Goal: Information Seeking & Learning: Learn about a topic

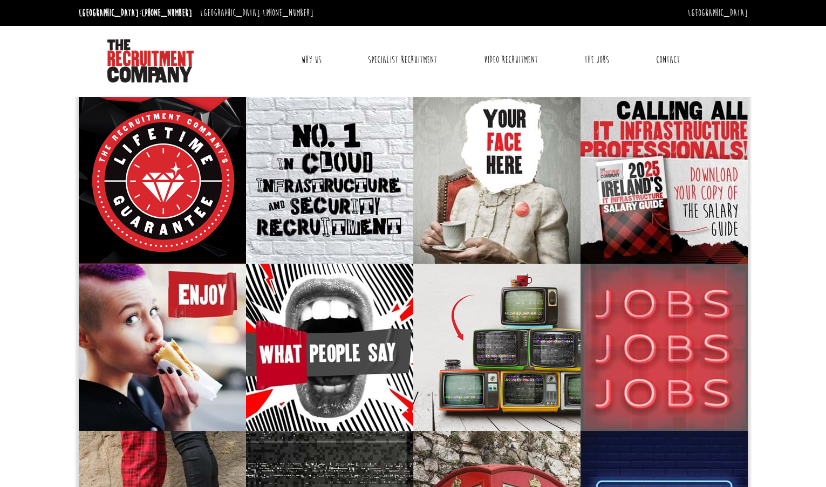
click at [304, 70] on link "Why Us" at bounding box center [311, 59] width 37 height 27
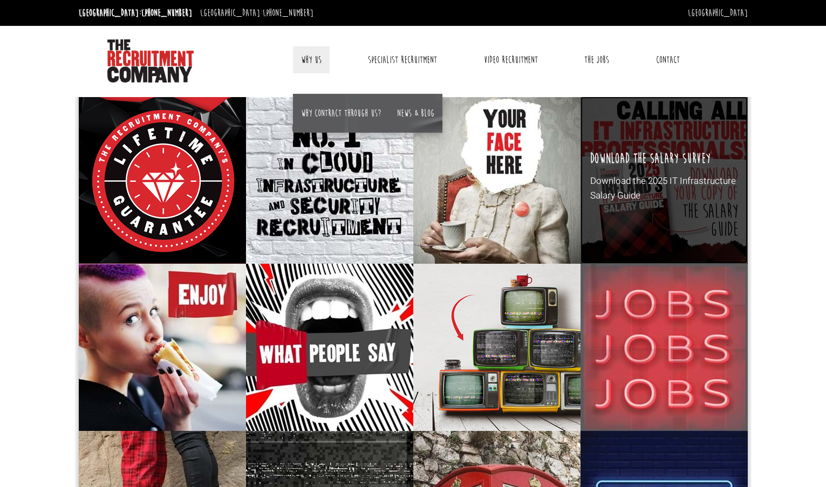
click at [622, 159] on h3 "Download the salary survey" at bounding box center [650, 159] width 120 height 17
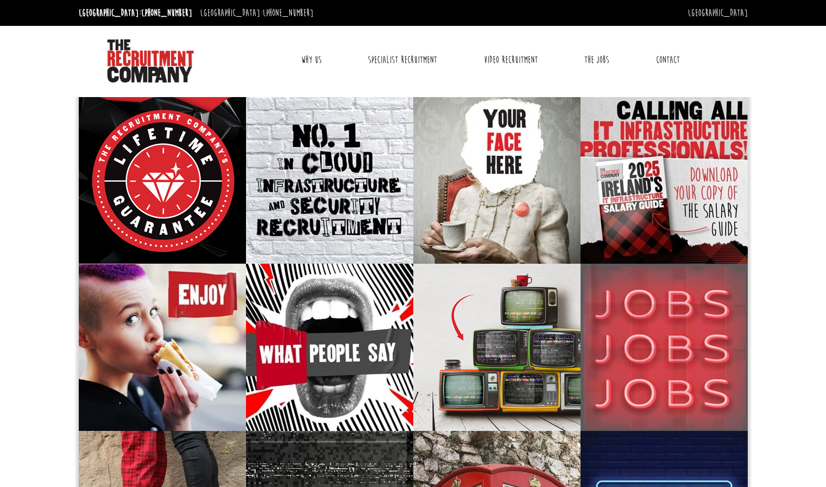
click at [307, 58] on link "Why Us" at bounding box center [311, 59] width 37 height 27
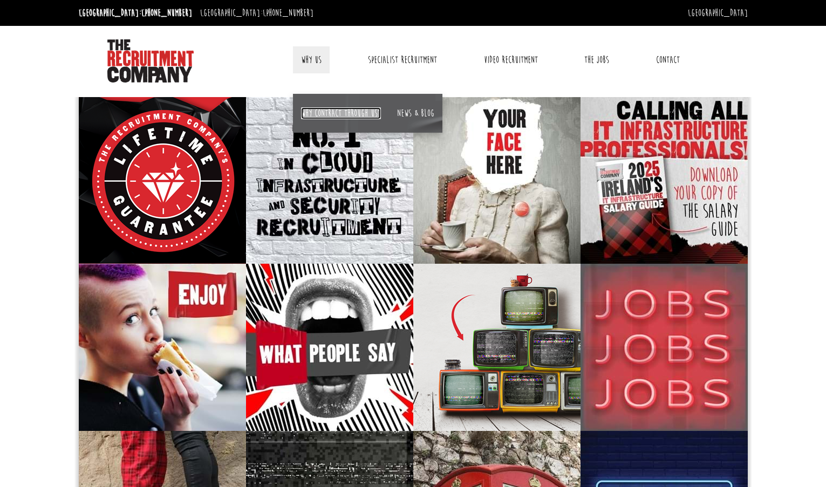
click at [329, 111] on link "Why contract through us?" at bounding box center [341, 113] width 80 height 12
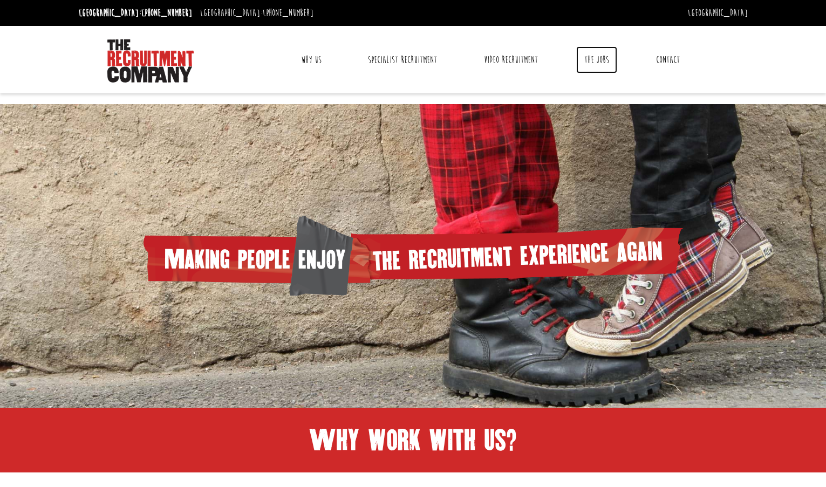
click at [585, 60] on link "The Jobs" at bounding box center [596, 59] width 41 height 27
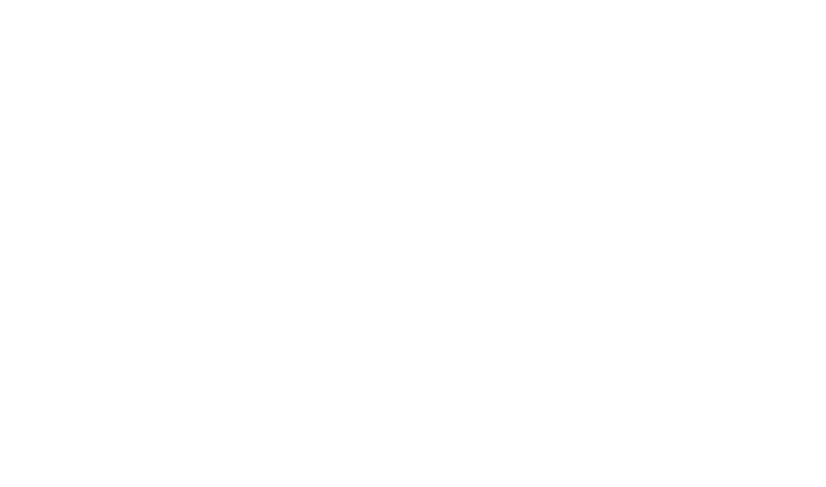
select select "Ireland"
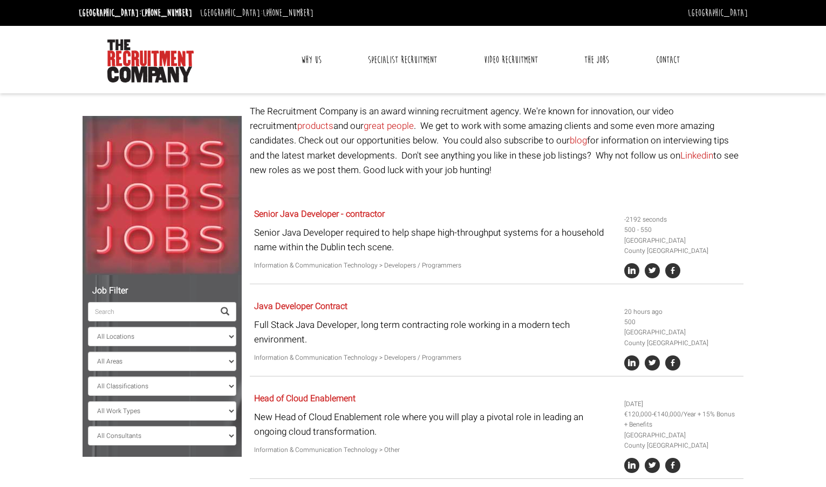
click at [156, 316] on input "search" at bounding box center [151, 311] width 126 height 19
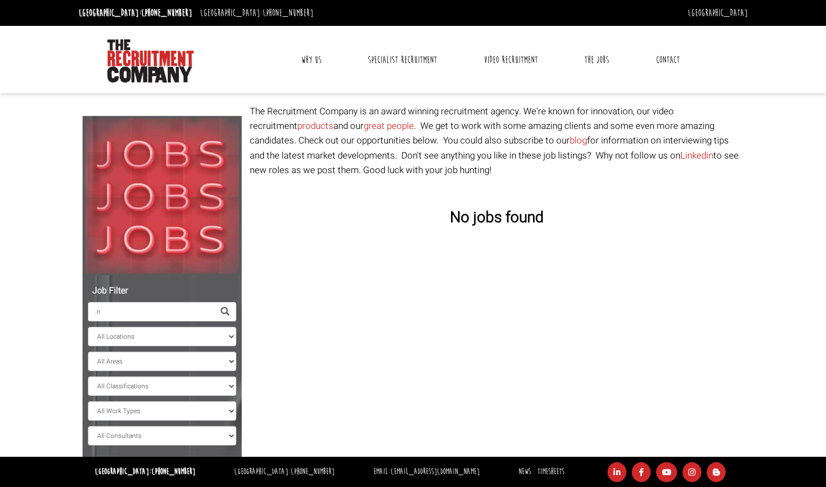
type input "."
type input "C"
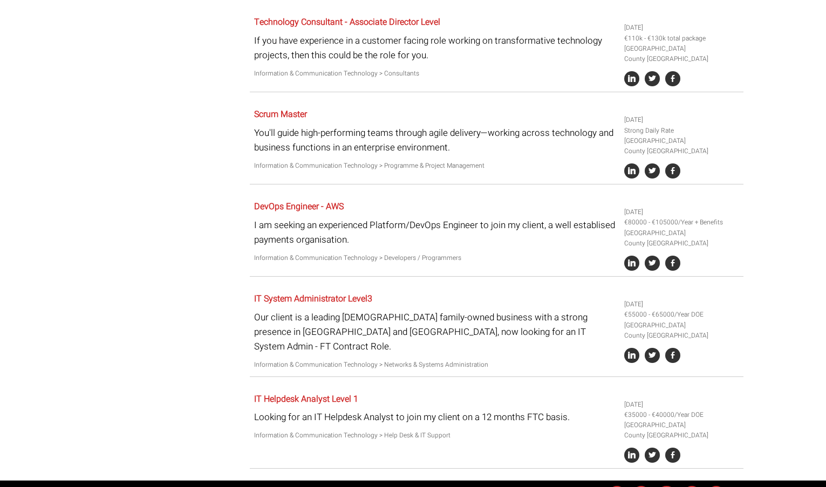
scroll to position [1049, 0]
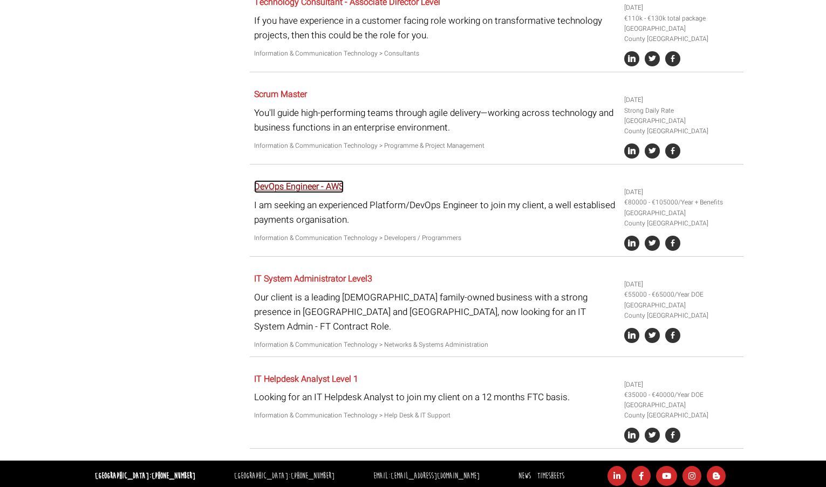
click at [290, 193] on link "DevOps Engineer - AWS" at bounding box center [299, 186] width 90 height 13
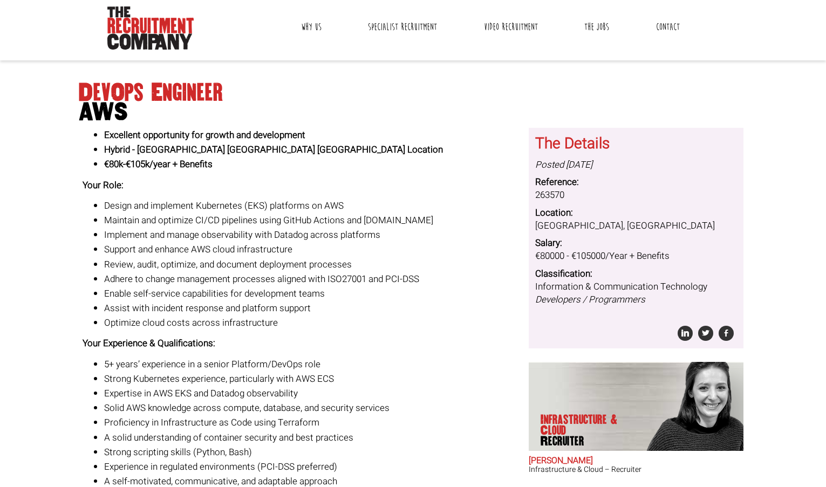
scroll to position [35, 0]
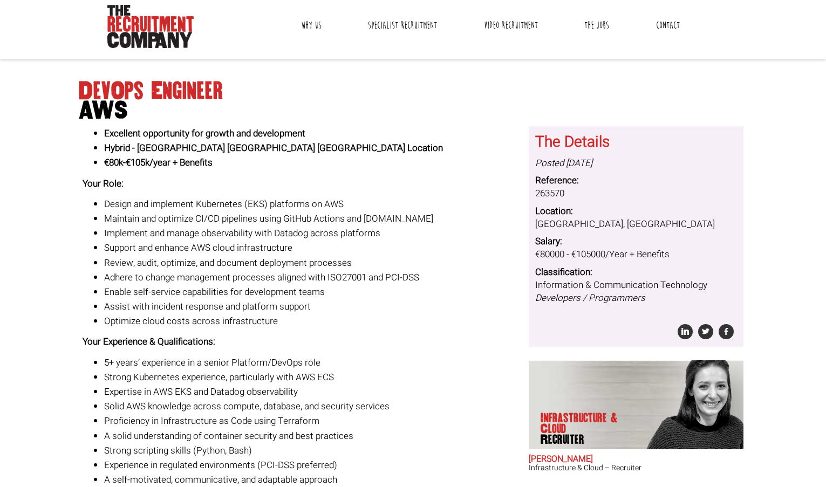
click at [209, 142] on strong "Hybrid - Dublin OR Belfast Location" at bounding box center [273, 147] width 339 height 13
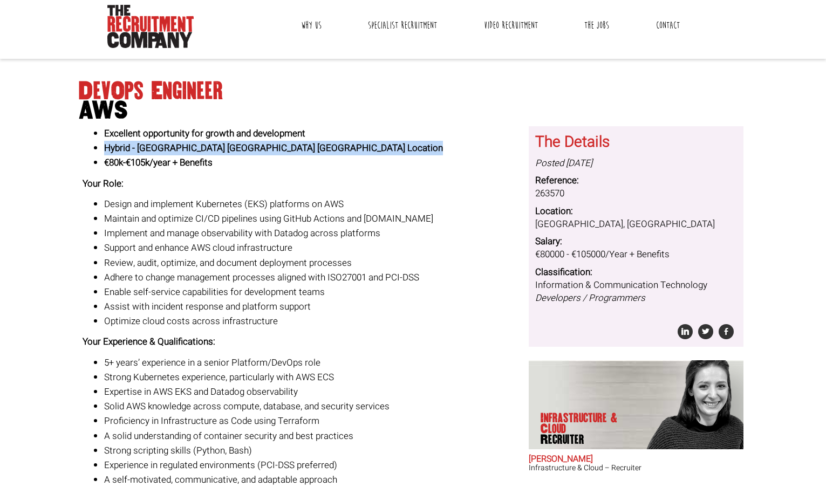
click at [196, 142] on strong "Hybrid - Dublin OR Belfast Location" at bounding box center [273, 147] width 339 height 13
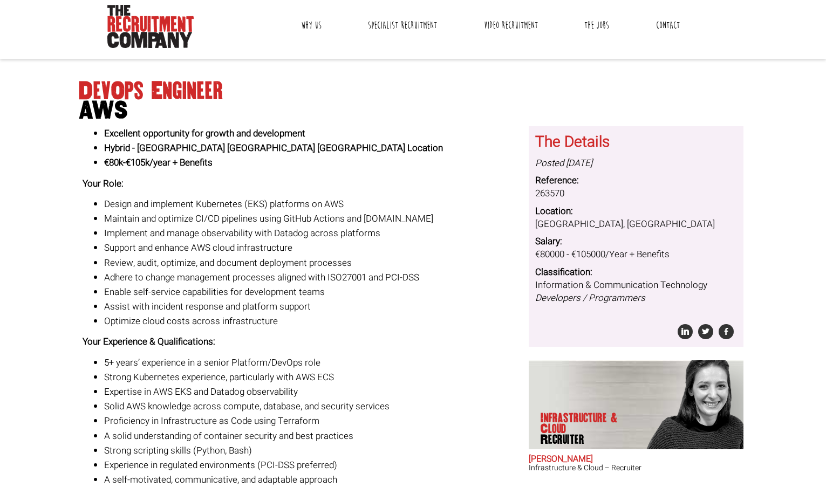
click at [196, 142] on strong "Hybrid - Dublin OR Belfast Location" at bounding box center [273, 147] width 339 height 13
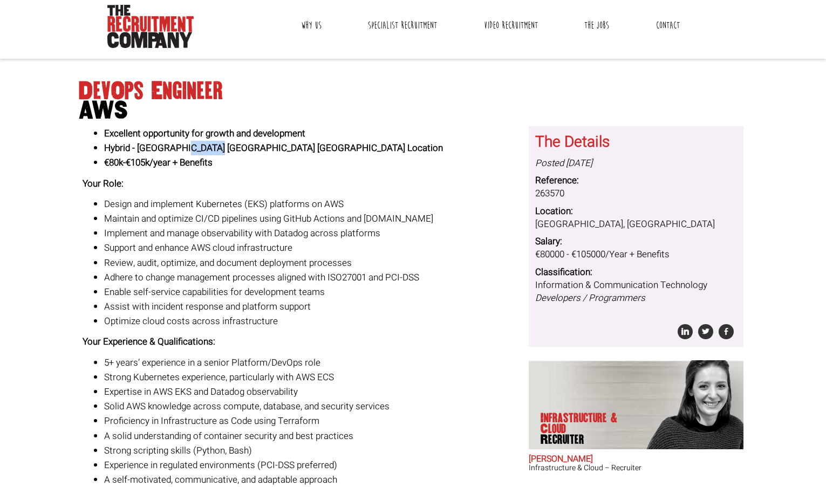
click at [196, 142] on strong "Hybrid - Dublin OR Belfast Location" at bounding box center [273, 147] width 339 height 13
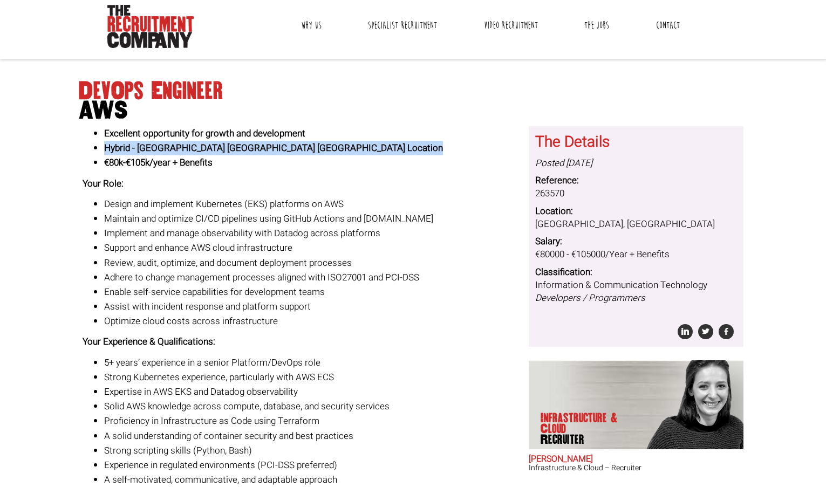
click at [196, 142] on strong "Hybrid - Dublin OR Belfast Location" at bounding box center [273, 147] width 339 height 13
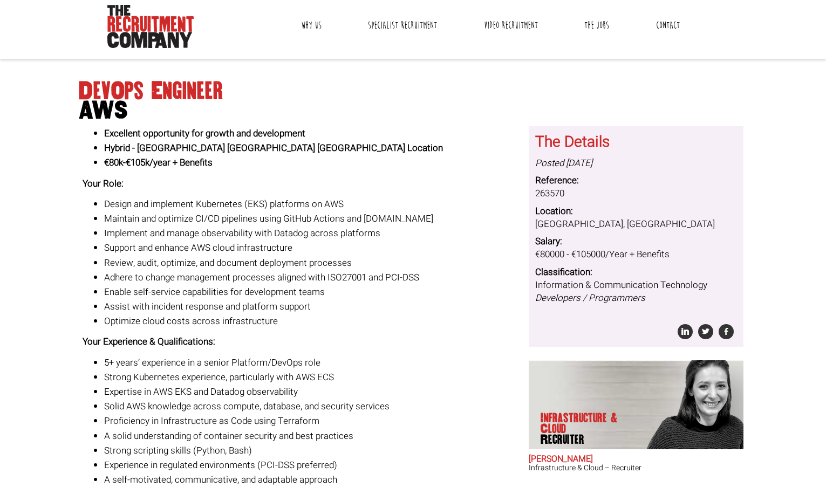
click at [196, 142] on strong "Hybrid - Dublin OR Belfast Location" at bounding box center [273, 147] width 339 height 13
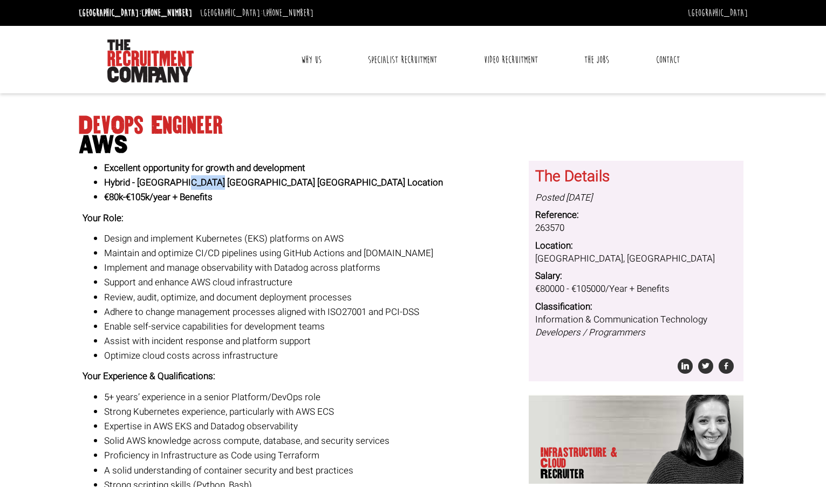
click at [654, 65] on link "Contact" at bounding box center [668, 59] width 40 height 27
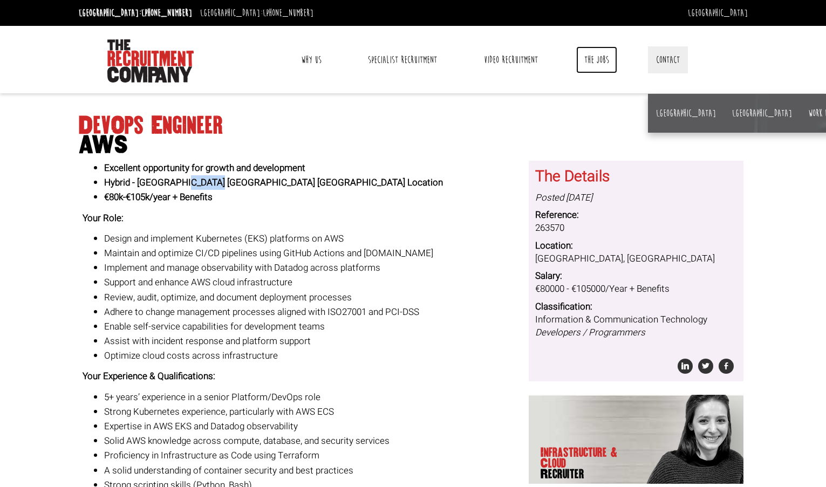
click at [612, 61] on link "The Jobs" at bounding box center [596, 59] width 41 height 27
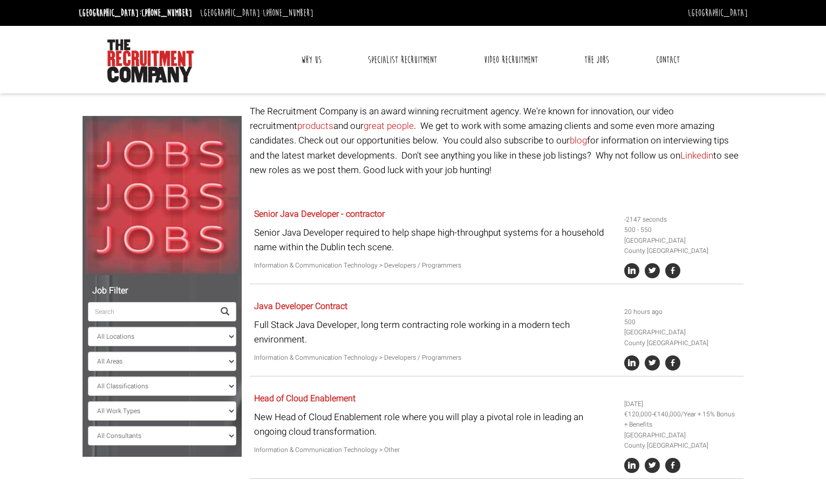
select select "[GEOGRAPHIC_DATA]"
click at [382, 59] on link "Specialist Recruitment" at bounding box center [402, 59] width 85 height 27
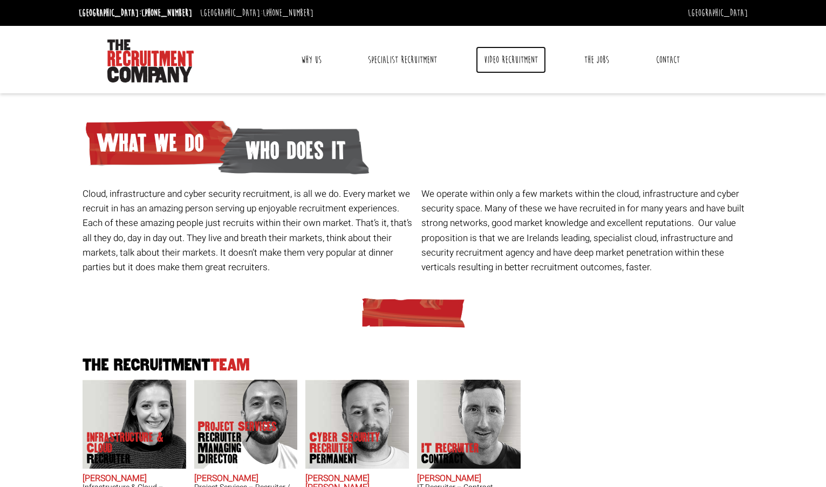
click at [509, 54] on link "Video Recruitment" at bounding box center [511, 59] width 70 height 27
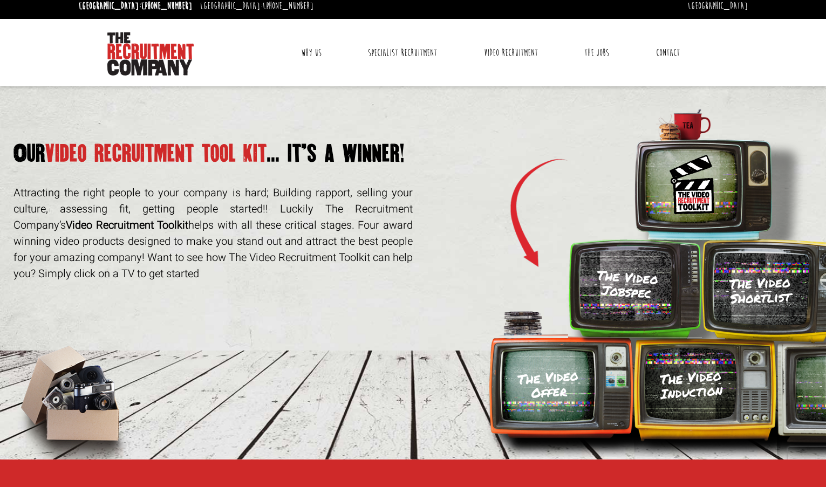
scroll to position [13, 0]
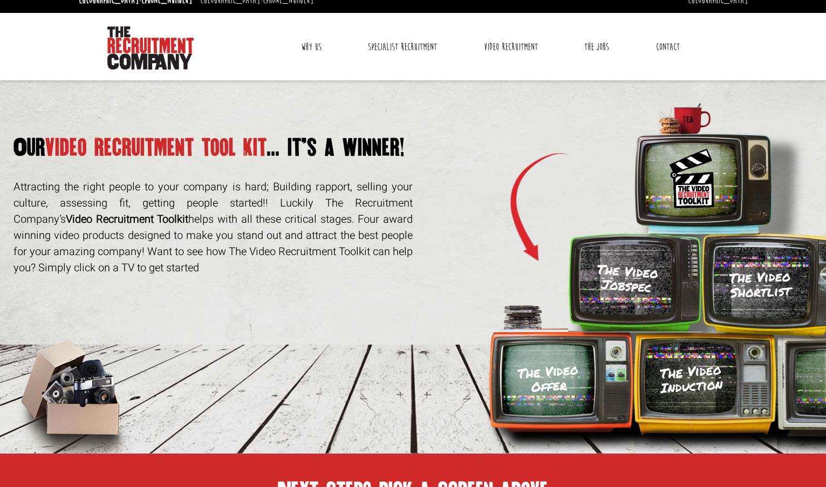
click at [214, 226] on p "Attracting the right people to your company is hard; Building rapport, selling …" at bounding box center [212, 227] width 399 height 97
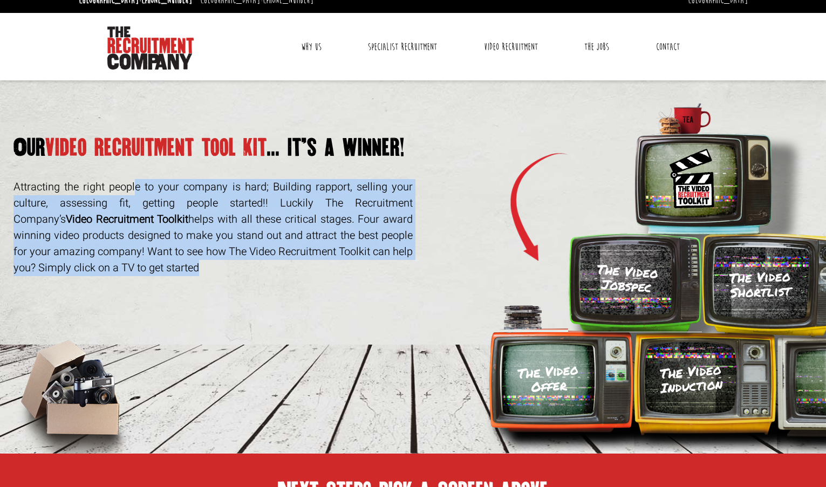
click at [214, 226] on p "Attracting the right people to your company is hard; Building rapport, selling …" at bounding box center [212, 227] width 399 height 97
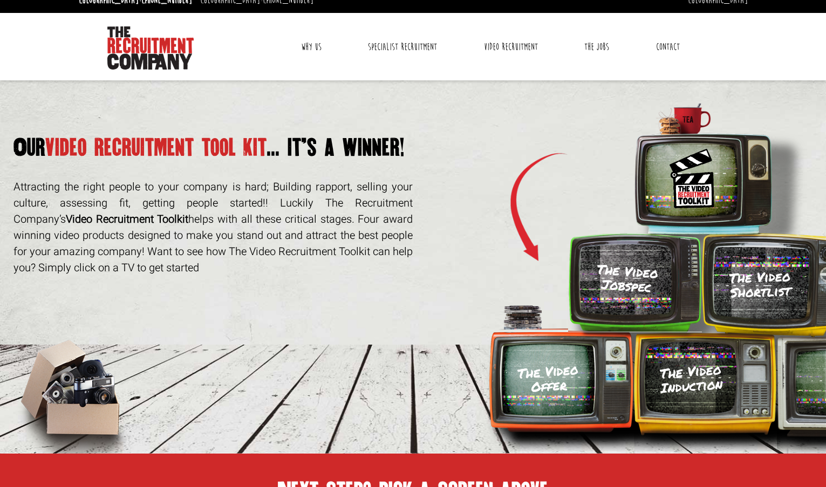
click at [214, 226] on p "Attracting the right people to your company is hard; Building rapport, selling …" at bounding box center [212, 227] width 399 height 97
click at [256, 211] on p "Attracting the right people to your company is hard; Building rapport, selling …" at bounding box center [212, 227] width 399 height 97
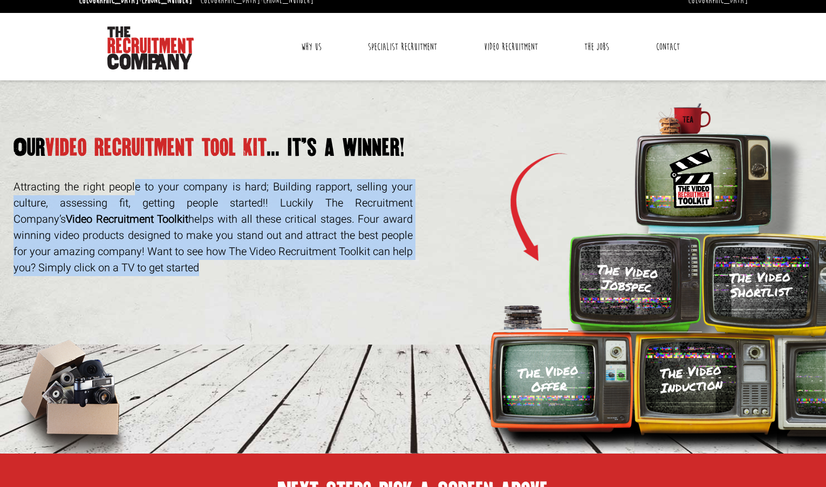
click at [256, 211] on p "Attracting the right people to your company is hard; Building rapport, selling …" at bounding box center [212, 227] width 399 height 97
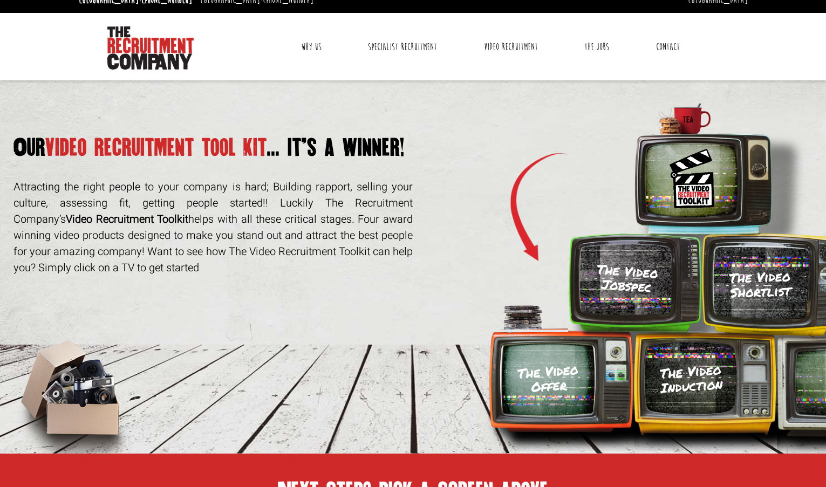
click at [256, 211] on p "Attracting the right people to your company is hard; Building rapport, selling …" at bounding box center [212, 227] width 399 height 97
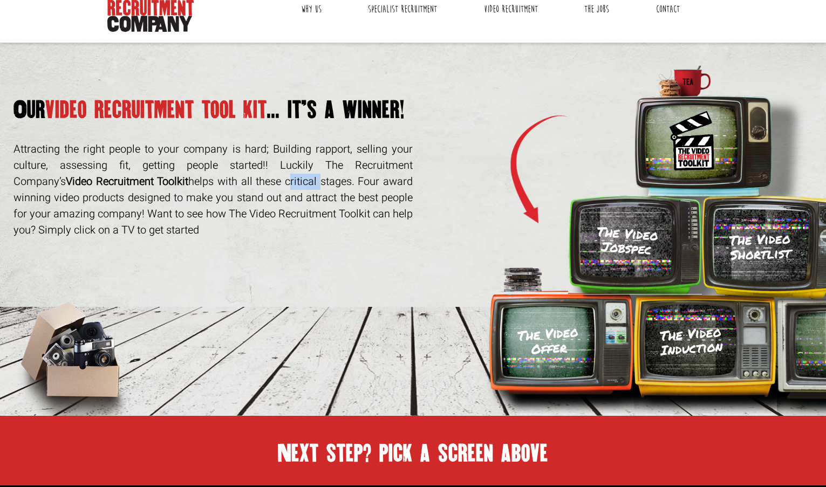
scroll to position [70, 0]
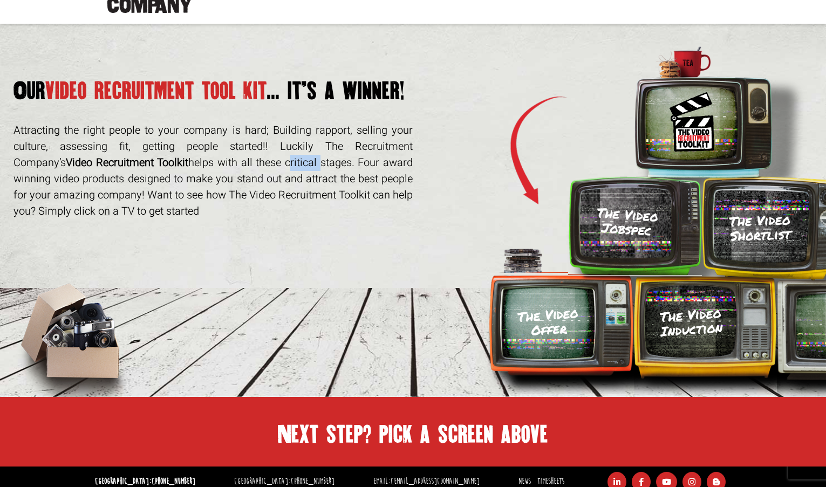
click at [220, 154] on p "Attracting the right people to your company is hard; Building rapport, selling …" at bounding box center [212, 170] width 399 height 97
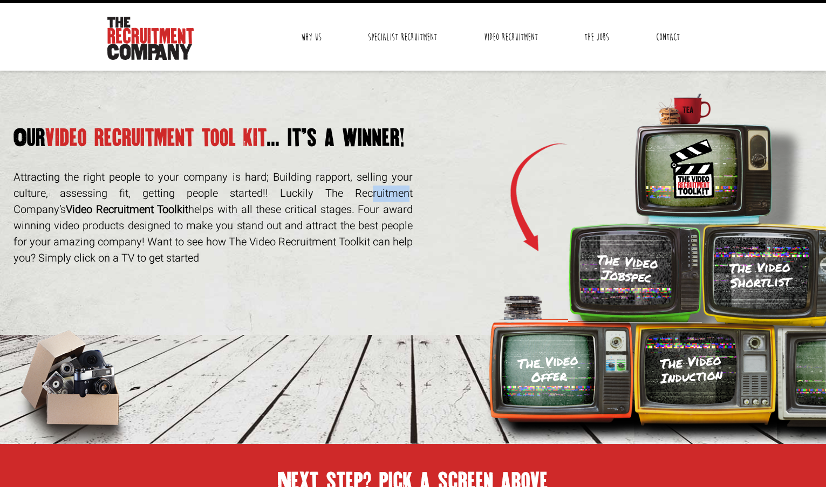
scroll to position [0, 0]
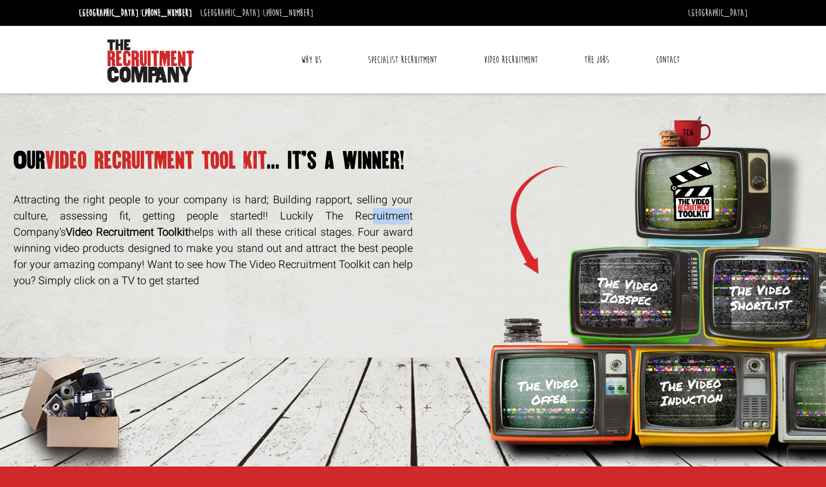
click at [307, 62] on link "Why Us" at bounding box center [311, 59] width 37 height 27
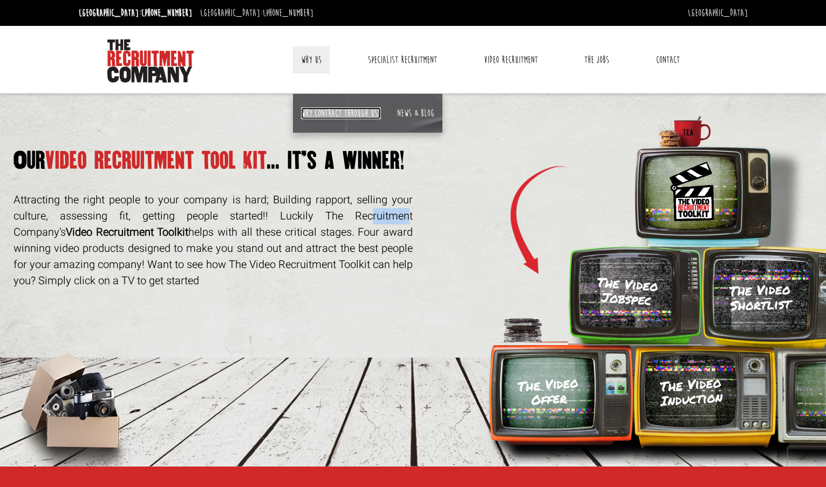
click at [347, 113] on link "Why contract through us?" at bounding box center [341, 113] width 80 height 12
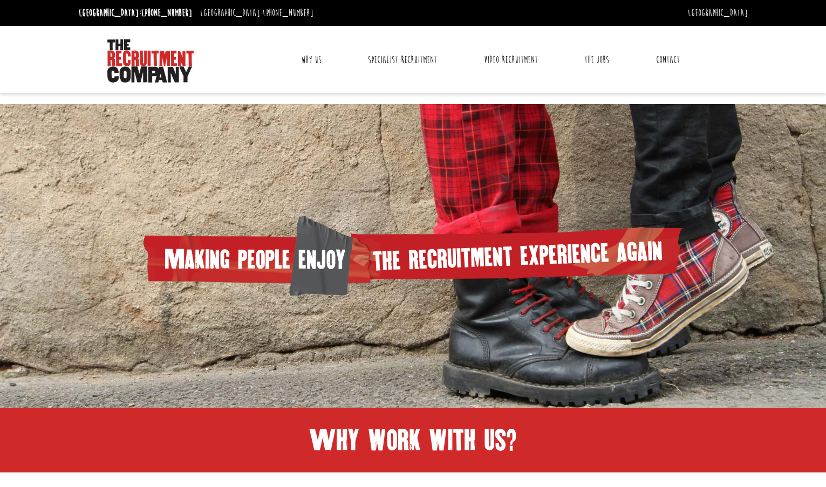
click at [321, 57] on link "Why Us" at bounding box center [311, 59] width 37 height 27
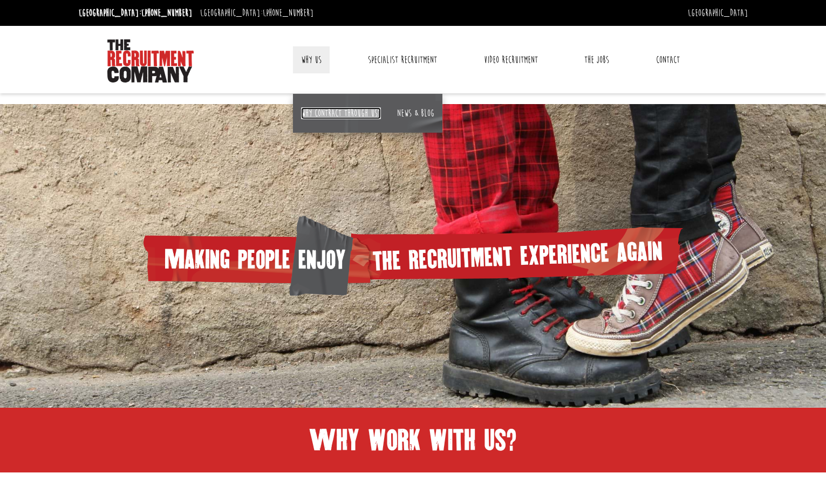
click at [324, 117] on link "Why contract through us?" at bounding box center [341, 113] width 80 height 12
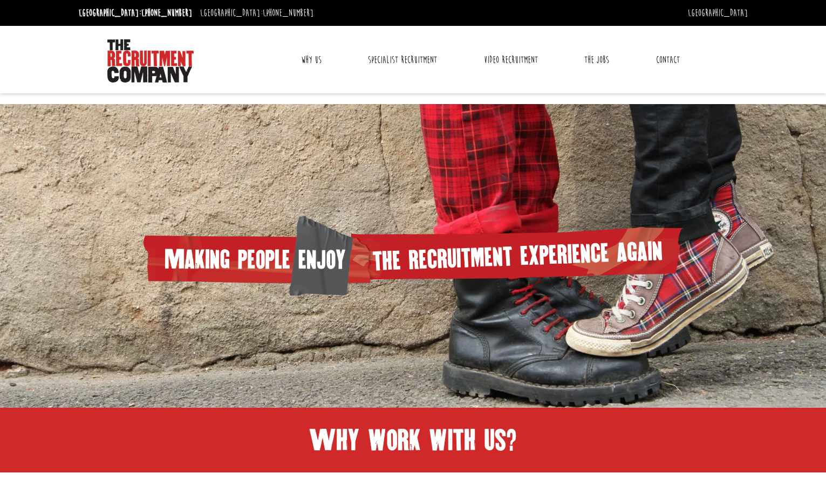
scroll to position [50, 0]
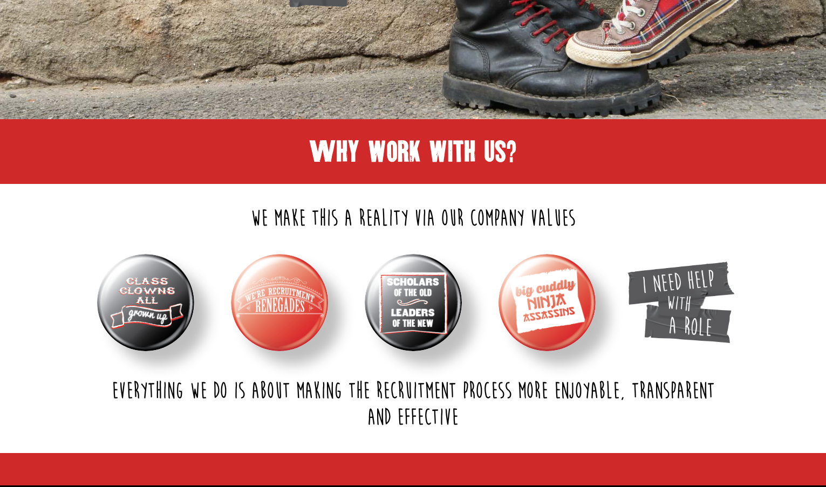
scroll to position [317, 0]
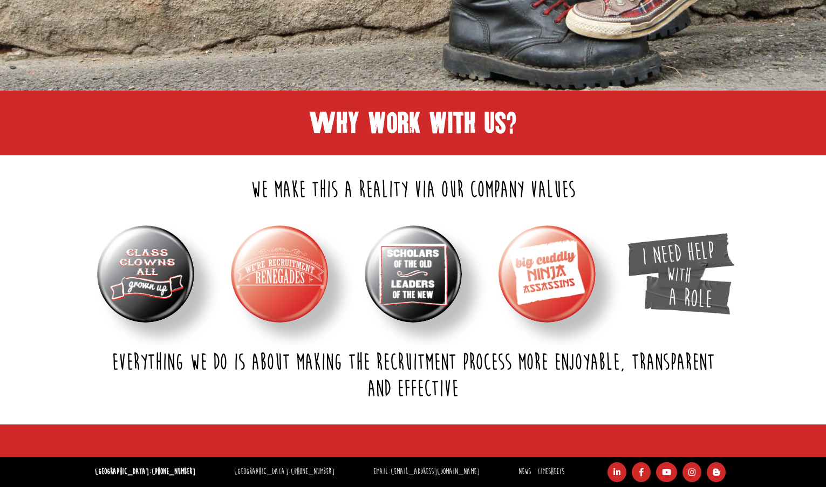
click at [174, 292] on img at bounding box center [145, 274] width 97 height 97
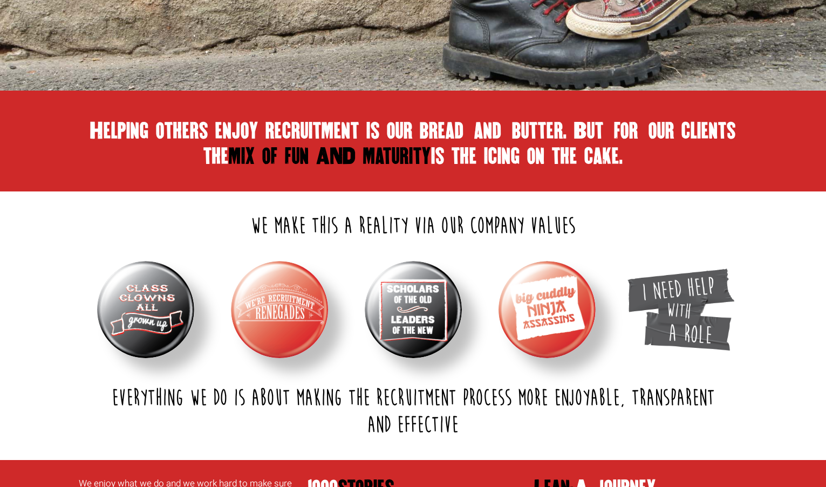
click at [284, 280] on img at bounding box center [279, 309] width 97 height 97
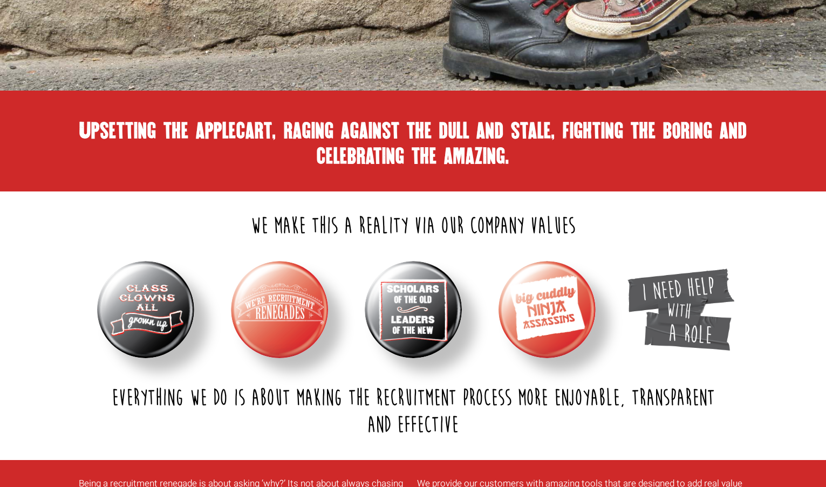
click at [406, 298] on img at bounding box center [413, 309] width 97 height 97
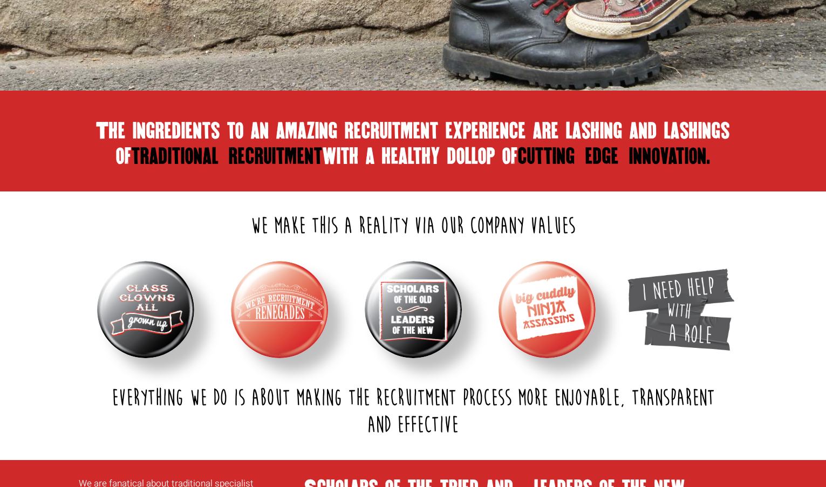
click at [506, 316] on img at bounding box center [547, 309] width 97 height 97
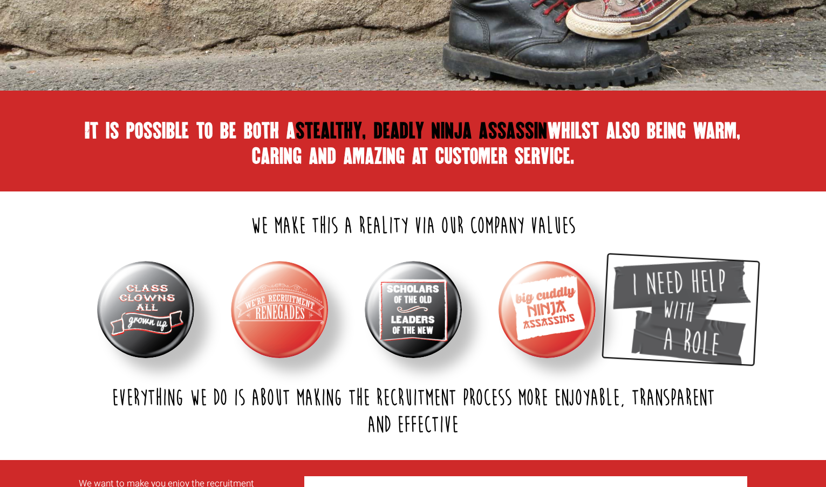
click at [660, 326] on img at bounding box center [681, 309] width 144 height 113
